Goal: Information Seeking & Learning: Learn about a topic

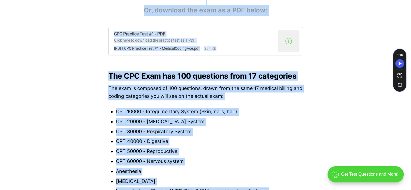
scroll to position [428, 0]
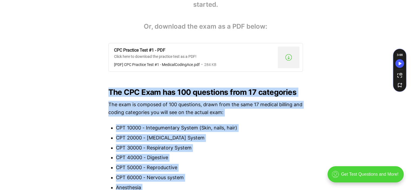
drag, startPoint x: 173, startPoint y: 181, endPoint x: 101, endPoint y: 85, distance: 120.4
copy div "The CPC Exam has 100 questions from 17 categories The exam is composed of 100 q…"
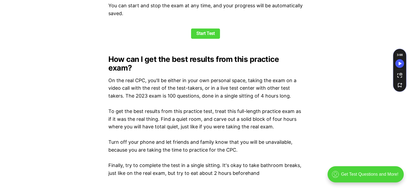
scroll to position [785, 0]
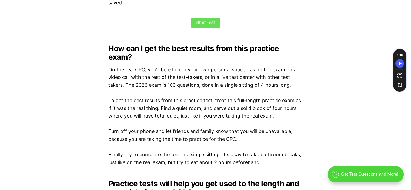
click at [205, 22] on link "Start Test" at bounding box center [205, 23] width 29 height 10
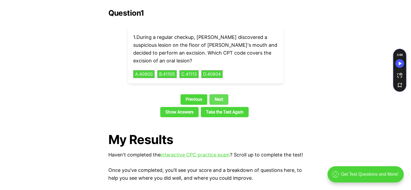
click at [222, 94] on link "Next" at bounding box center [218, 99] width 19 height 10
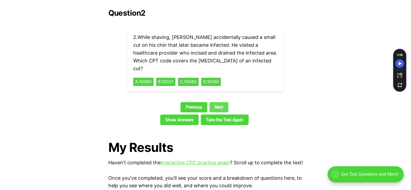
click at [222, 102] on link "Next" at bounding box center [218, 107] width 19 height 10
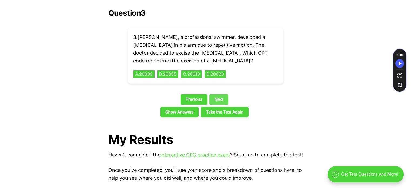
click at [222, 94] on div "Previous Next" at bounding box center [205, 100] width 194 height 12
click at [222, 94] on link "Next" at bounding box center [218, 99] width 19 height 10
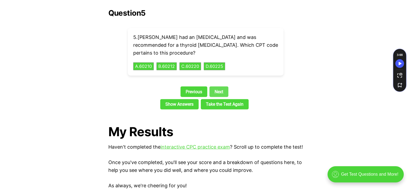
click at [222, 86] on link "Next" at bounding box center [218, 91] width 19 height 10
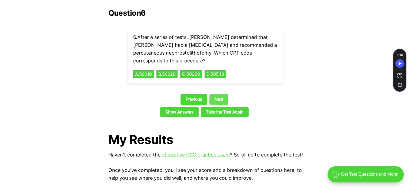
click at [222, 94] on link "Next" at bounding box center [218, 99] width 19 height 10
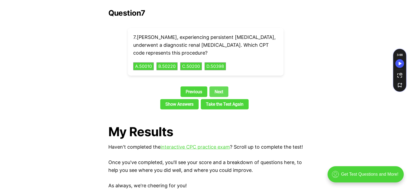
click at [222, 86] on link "Next" at bounding box center [218, 91] width 19 height 10
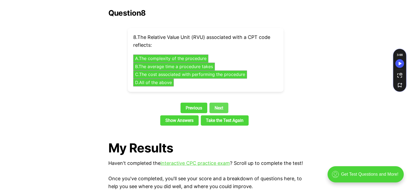
click at [222, 86] on div "Question 8 8 . The Relative Value Unit (RVU) associated with a CPT code reflect…" at bounding box center [205, 68] width 194 height 119
